Goal: Task Accomplishment & Management: Manage account settings

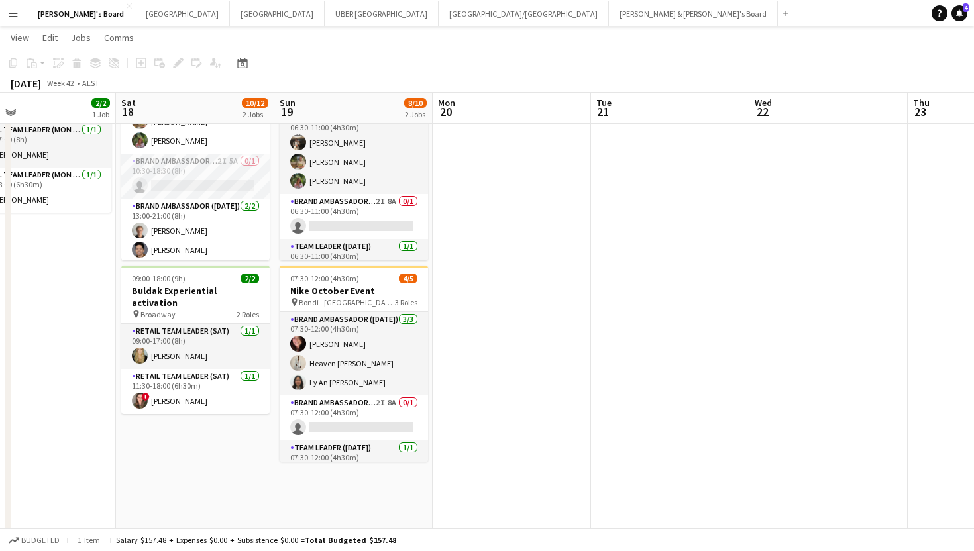
scroll to position [89, 0]
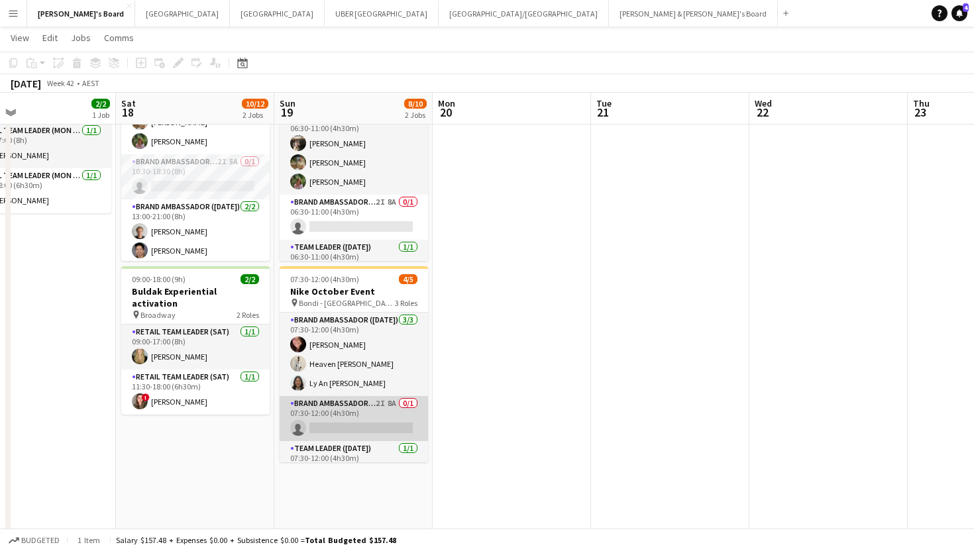
click at [346, 430] on app-card-role "Brand Ambassador ([DATE]) 2I 8A 0/1 07:30-12:00 (4h30m) single-neutral-actions" at bounding box center [354, 418] width 148 height 45
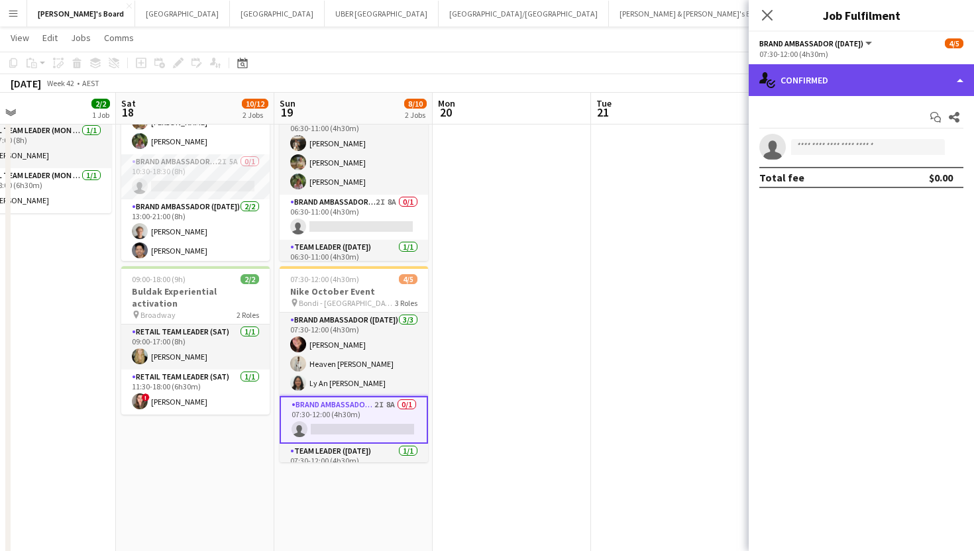
click at [850, 85] on div "single-neutral-actions-check-2 Confirmed" at bounding box center [861, 80] width 225 height 32
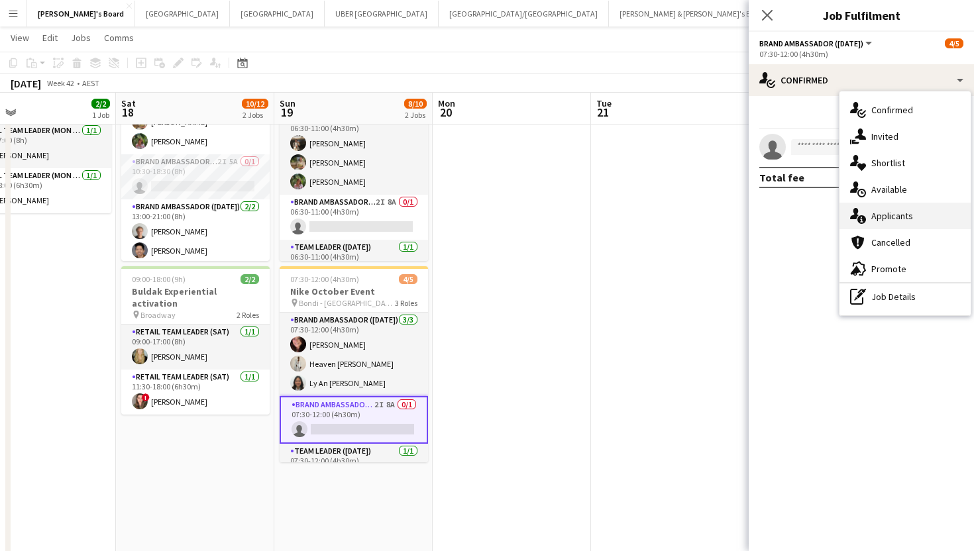
click at [883, 207] on div "single-neutral-actions-information Applicants" at bounding box center [905, 216] width 131 height 27
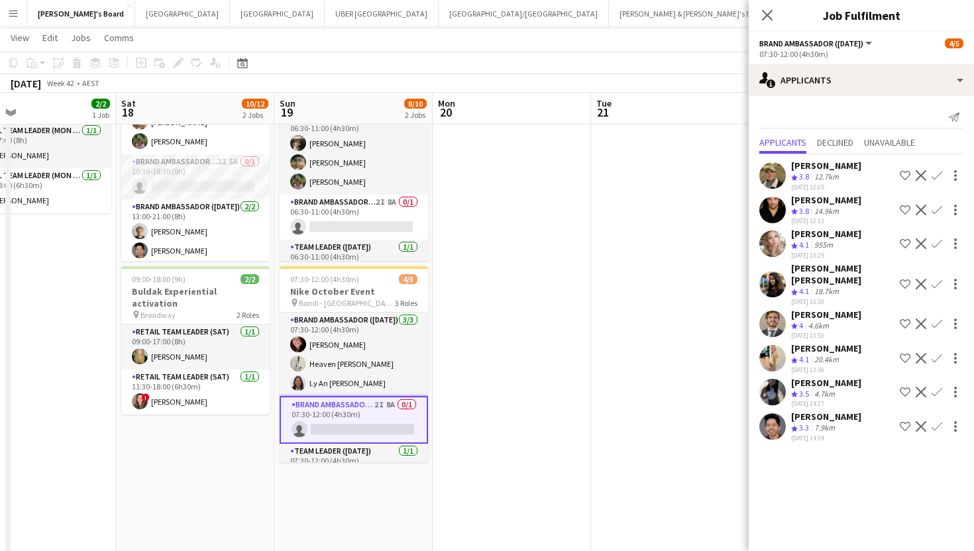
click at [831, 167] on div "[PERSON_NAME]" at bounding box center [826, 166] width 70 height 12
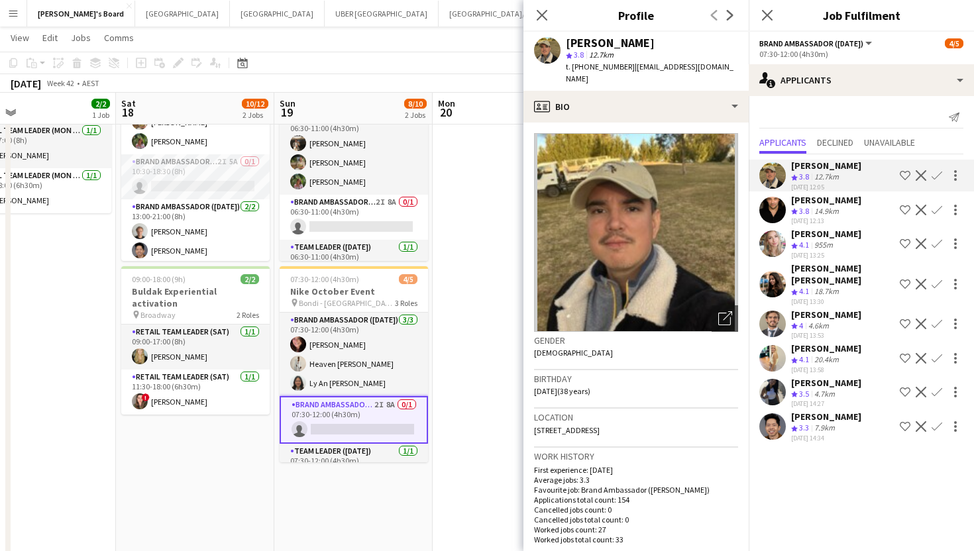
click at [828, 377] on div "[PERSON_NAME]" at bounding box center [826, 383] width 70 height 12
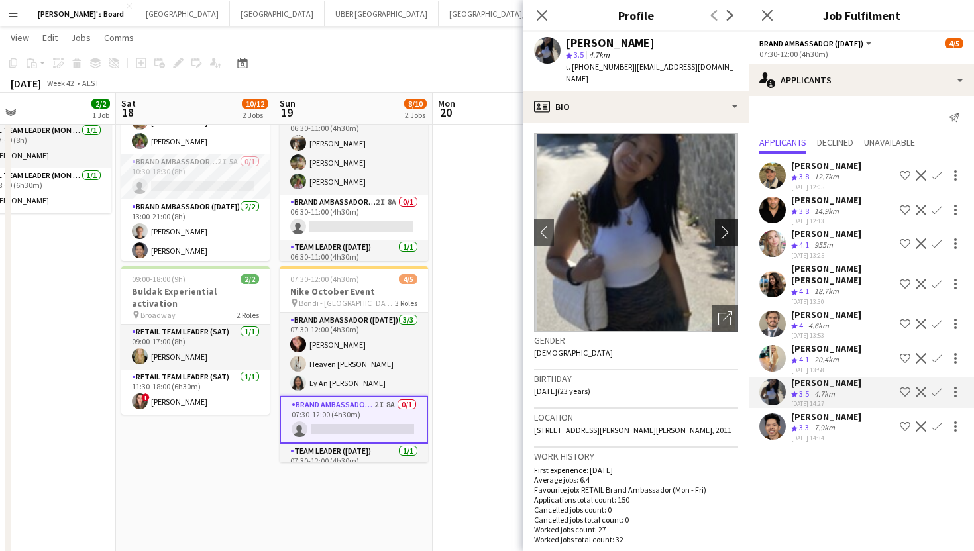
click at [728, 226] on app-icon "chevron-right" at bounding box center [728, 232] width 21 height 14
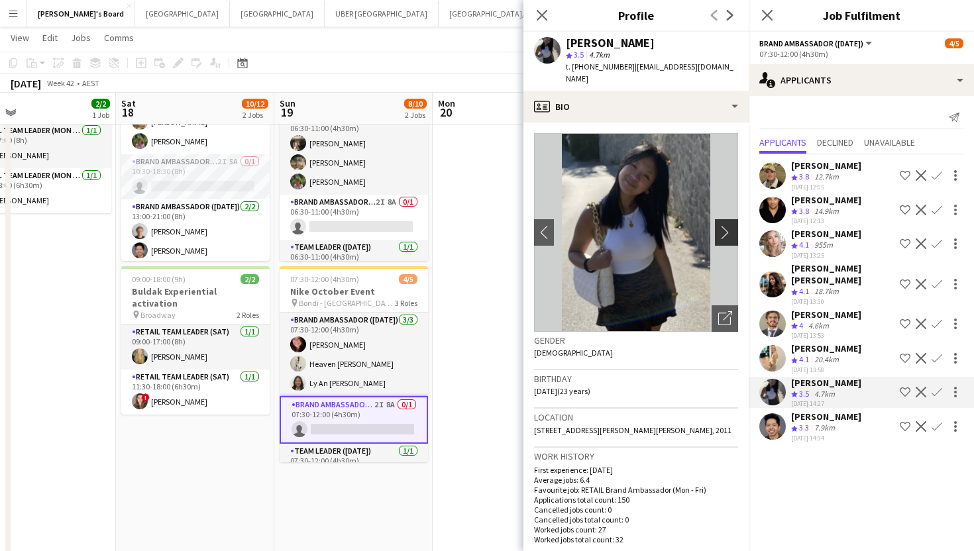
click at [728, 226] on app-icon "chevron-right" at bounding box center [728, 232] width 21 height 14
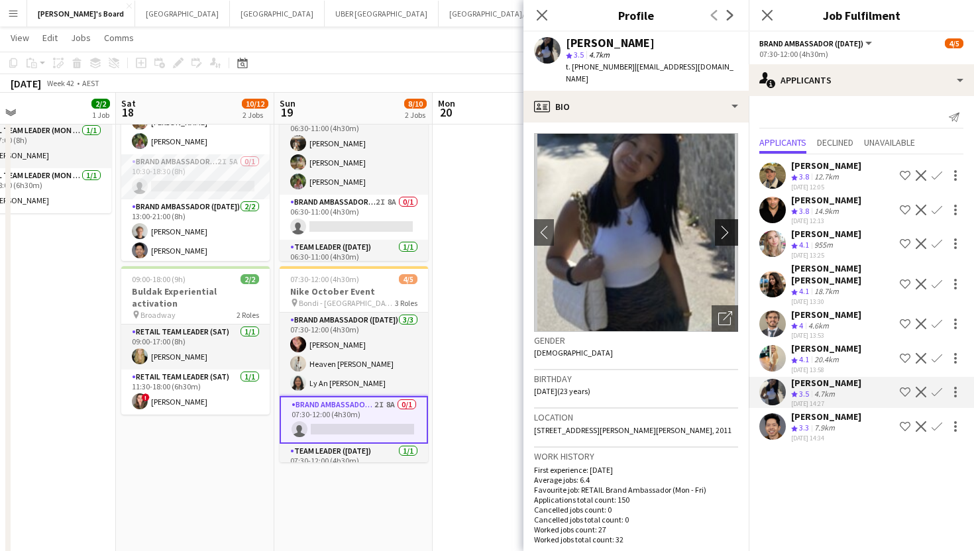
click at [728, 226] on app-icon "chevron-right" at bounding box center [728, 232] width 21 height 14
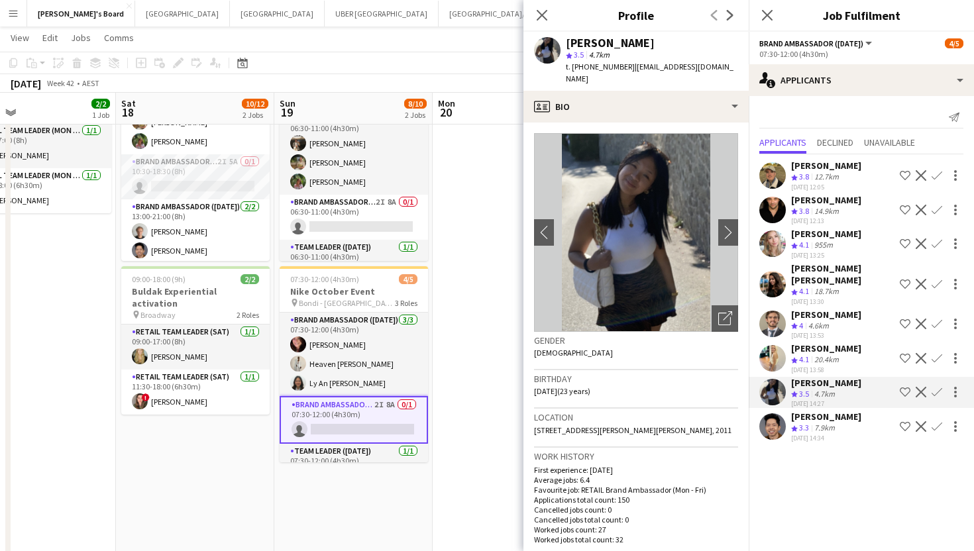
click at [827, 309] on div "[PERSON_NAME]" at bounding box center [826, 315] width 70 height 12
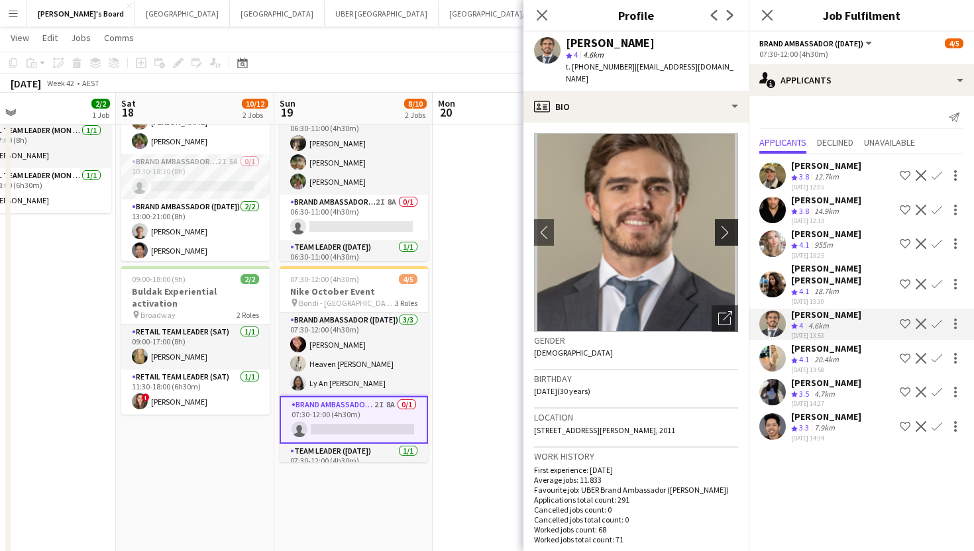
click at [729, 225] on app-icon "chevron-right" at bounding box center [728, 232] width 21 height 14
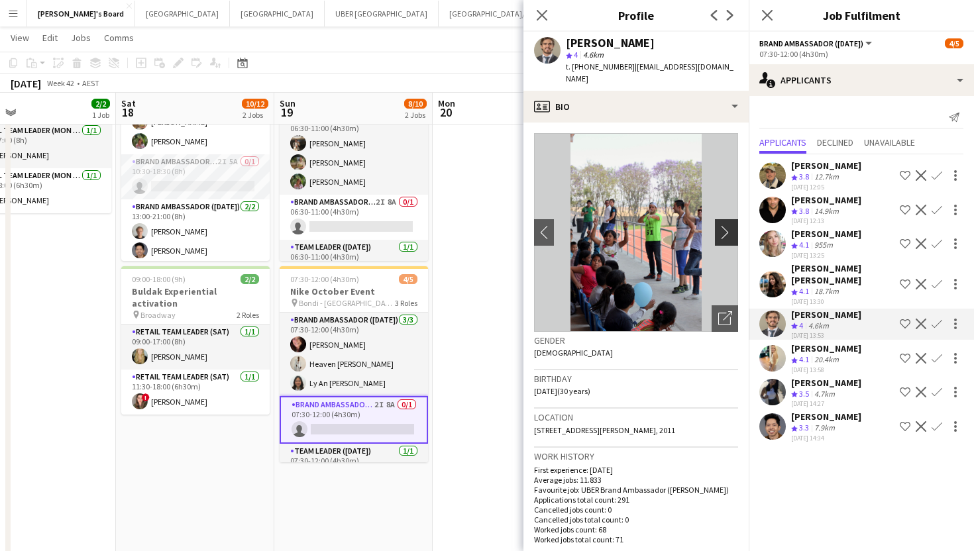
click at [729, 225] on app-icon "chevron-right" at bounding box center [728, 232] width 21 height 14
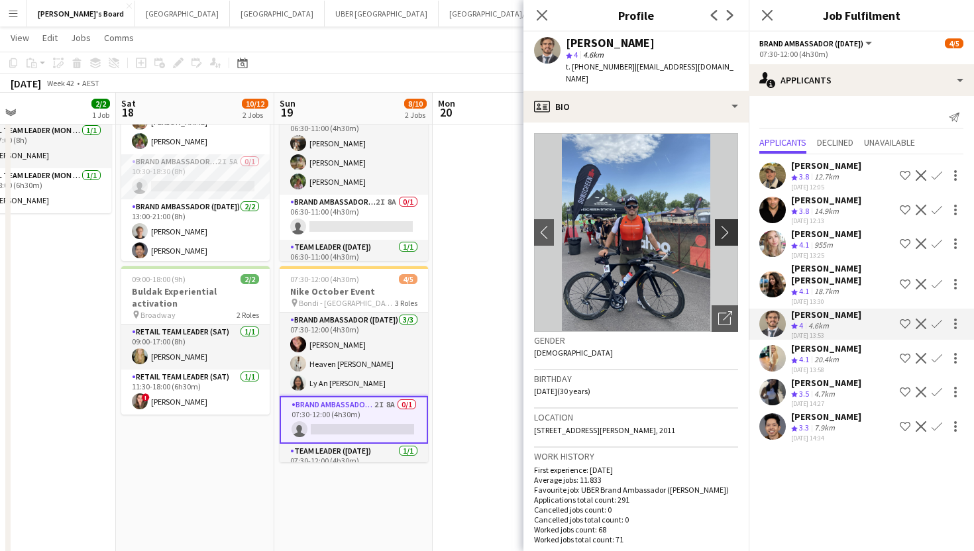
click at [729, 225] on app-icon "chevron-right" at bounding box center [728, 232] width 21 height 14
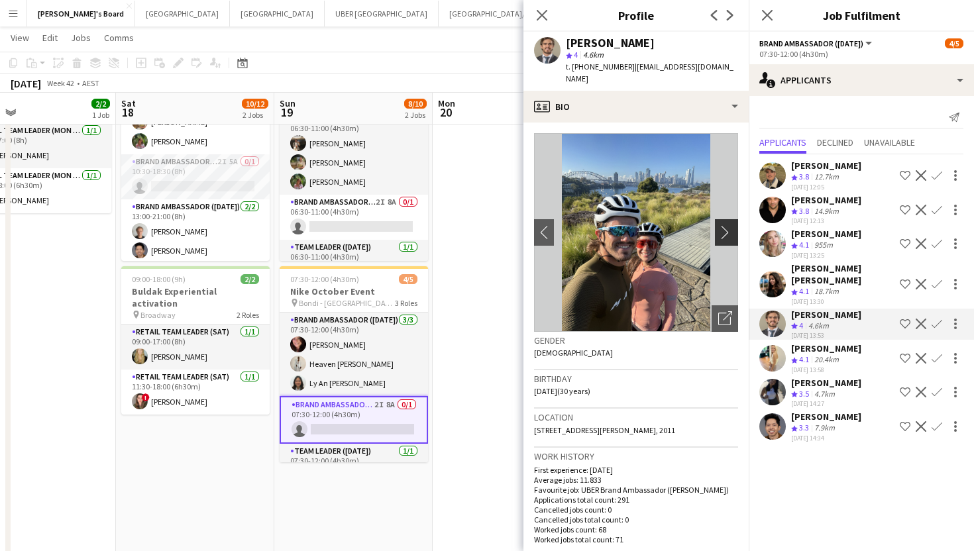
click at [729, 225] on app-icon "chevron-right" at bounding box center [728, 232] width 21 height 14
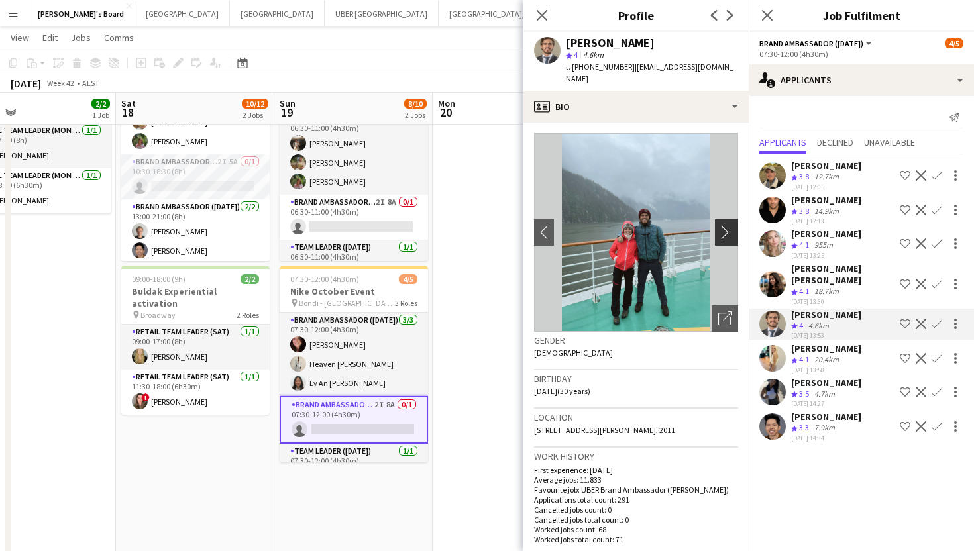
click at [729, 225] on app-icon "chevron-right" at bounding box center [728, 232] width 21 height 14
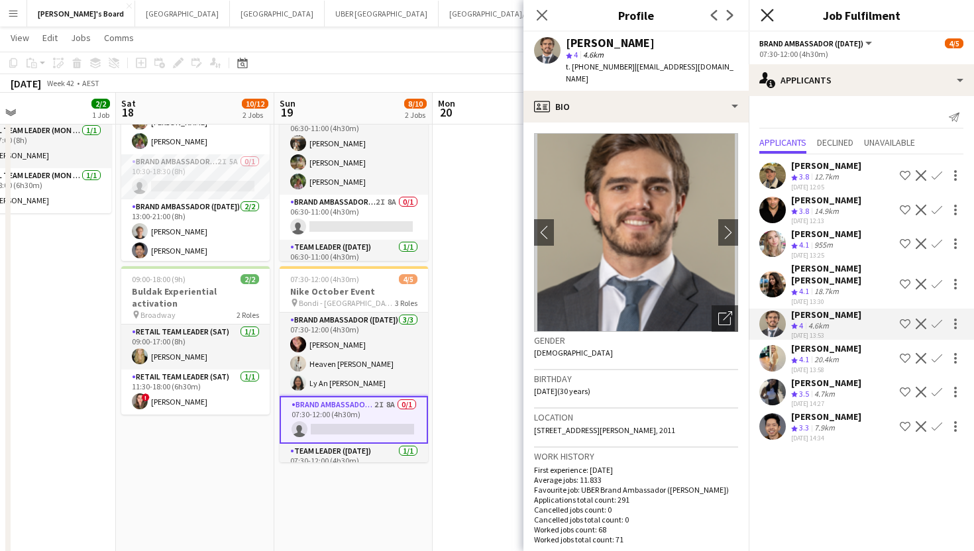
click at [769, 17] on icon at bounding box center [767, 15] width 13 height 13
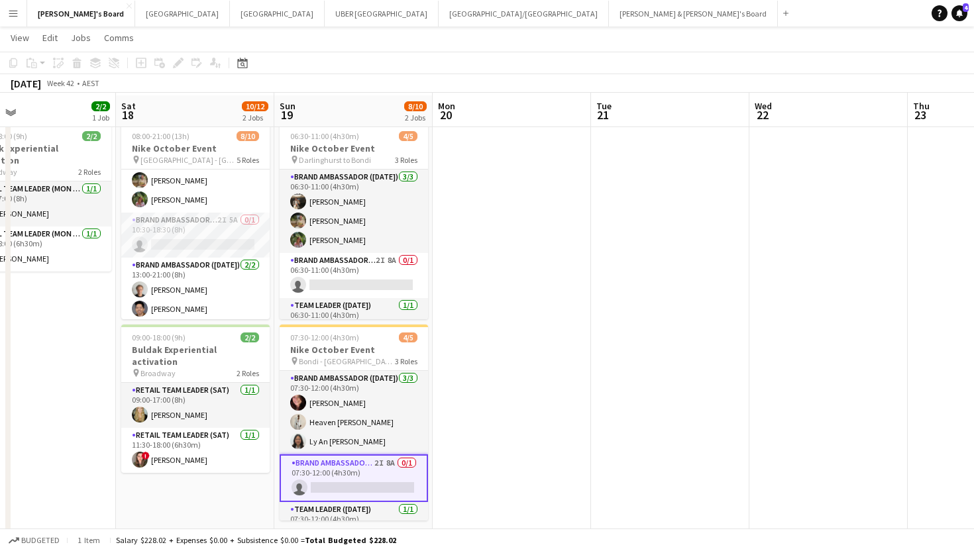
scroll to position [0, 0]
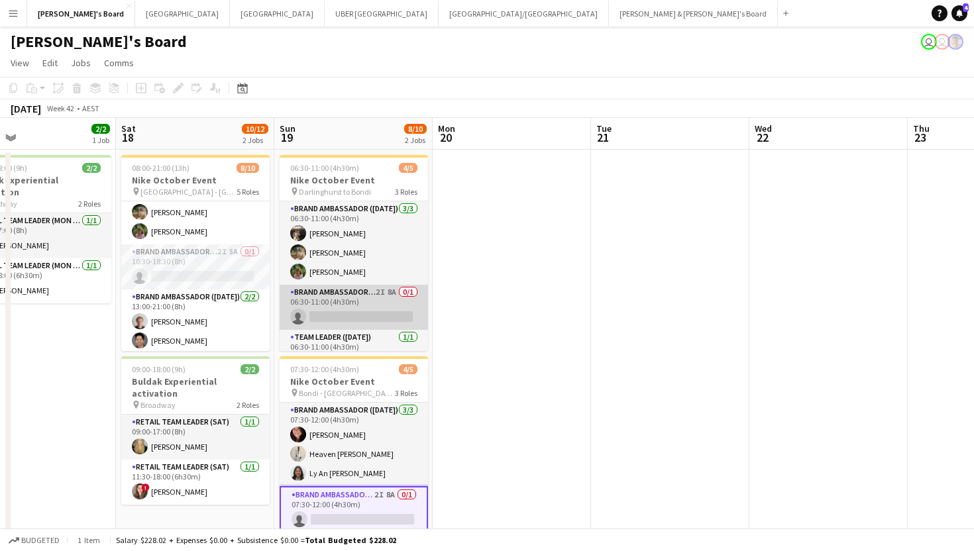
click at [380, 313] on app-card-role "Brand Ambassador ([DATE]) 2I 8A 0/1 06:30-11:00 (4h30m) single-neutral-actions" at bounding box center [354, 307] width 148 height 45
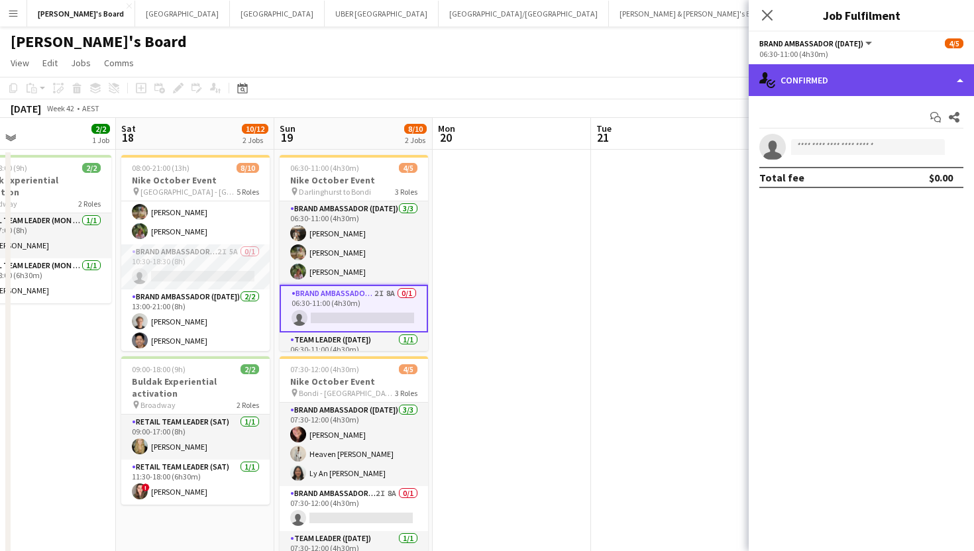
click at [844, 84] on div "single-neutral-actions-check-2 Confirmed" at bounding box center [861, 80] width 225 height 32
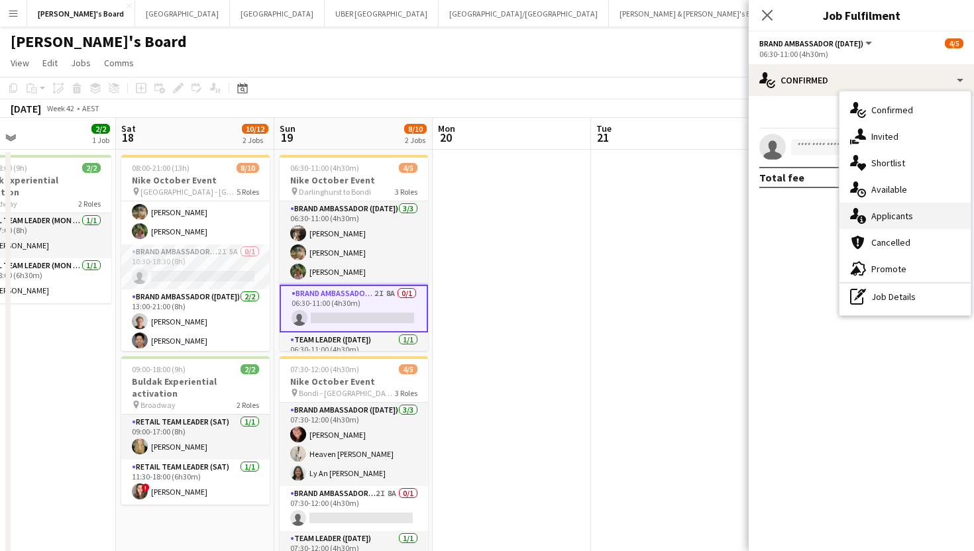
click at [893, 215] on span "Applicants" at bounding box center [893, 216] width 42 height 12
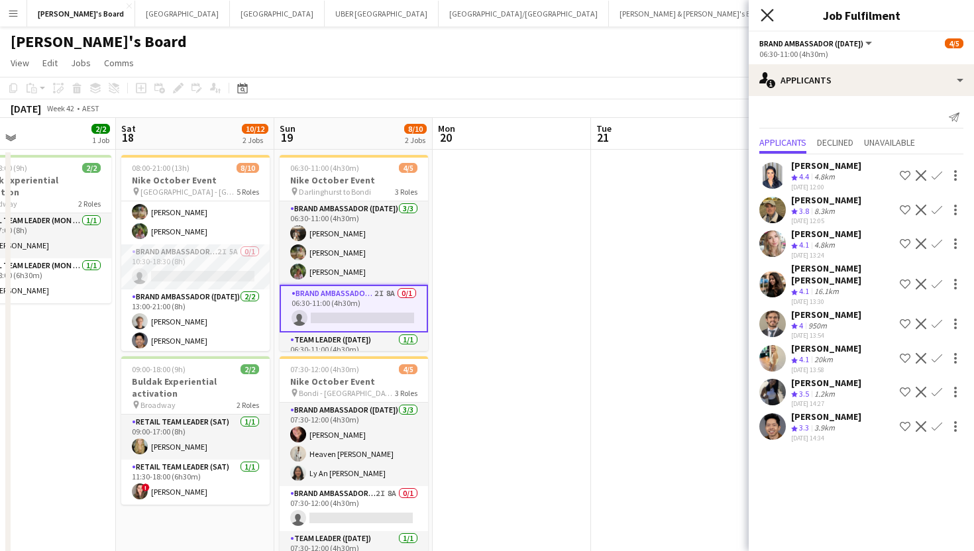
click at [764, 15] on icon "Close pop-in" at bounding box center [767, 15] width 13 height 13
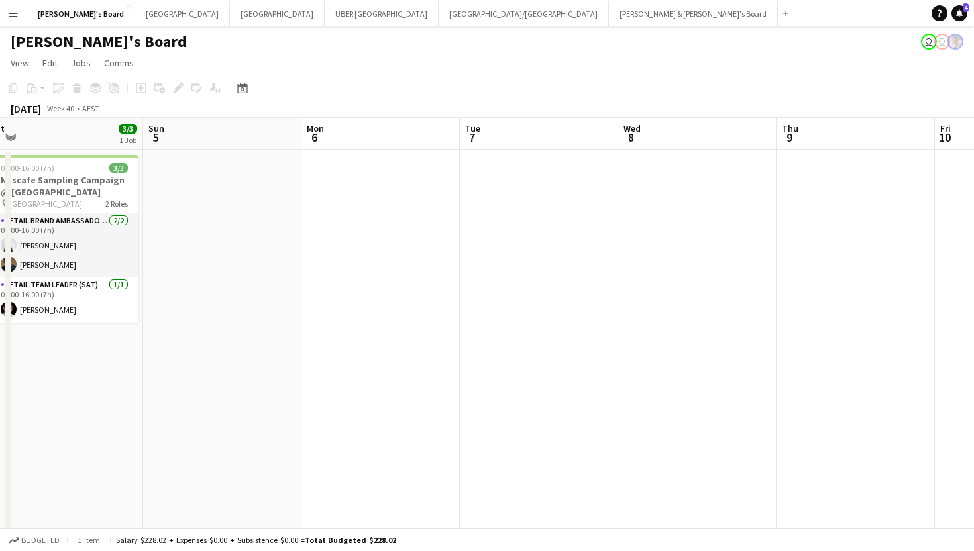
scroll to position [0, 305]
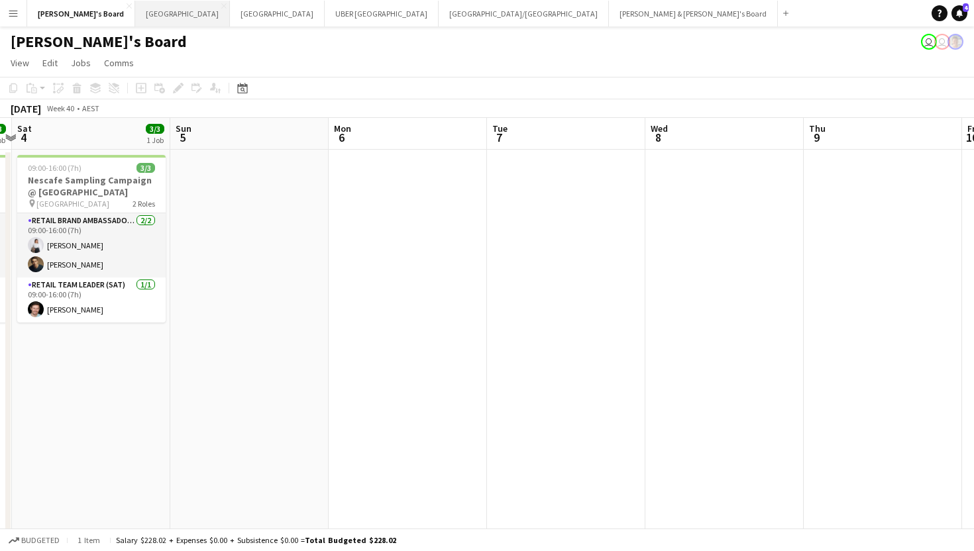
click at [135, 19] on button "Melbourne Close" at bounding box center [182, 14] width 95 height 26
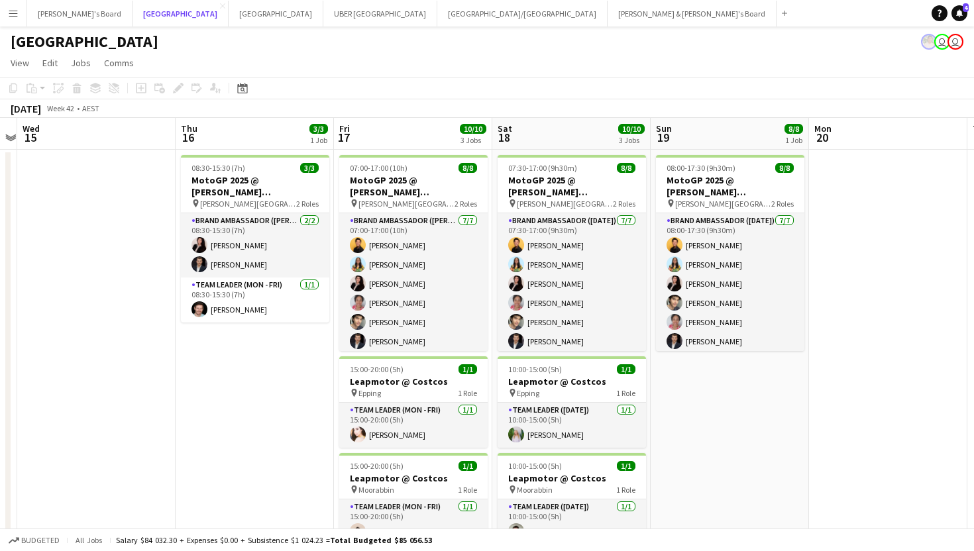
scroll to position [0, 620]
